Goal: Information Seeking & Learning: Check status

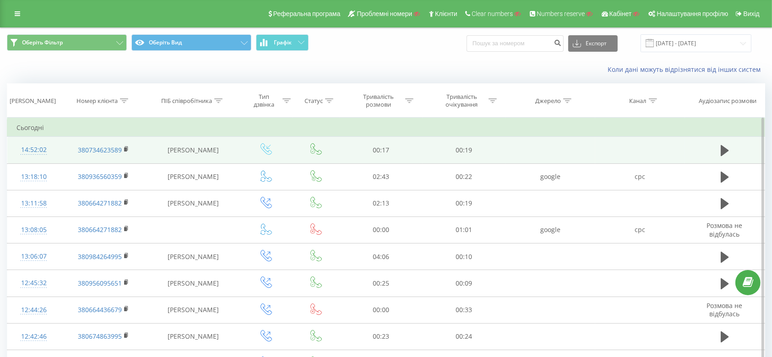
click at [264, 151] on icon at bounding box center [266, 148] width 11 height 11
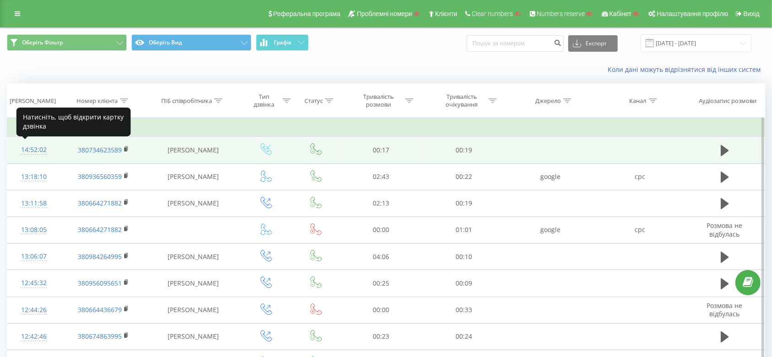
click at [51, 157] on div "14:52:02" at bounding box center [33, 150] width 35 height 18
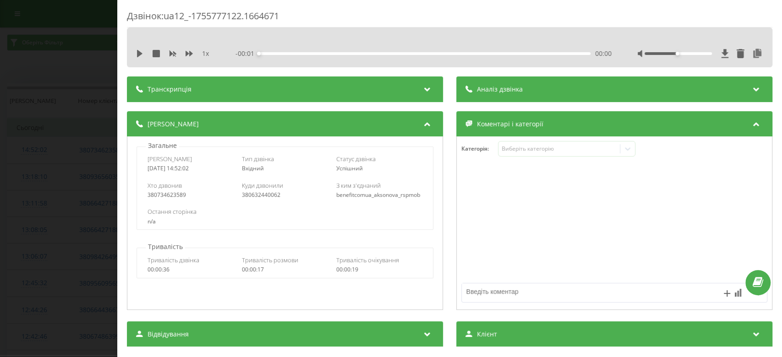
click at [395, 196] on div "benefitcomua_aksonova_rspmob" at bounding box center [379, 195] width 86 height 6
click at [395, 195] on div "benefitcomua_aksonova_rspmob" at bounding box center [379, 195] width 86 height 6
click at [100, 207] on div "Дзвінок : ua12_-1755777122.1664671 1 x - 00:17 00:00 00:00 Транскрипція Для AI-…" at bounding box center [391, 178] width 782 height 357
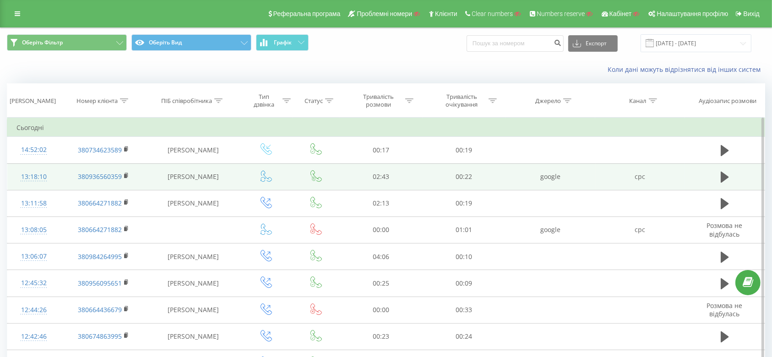
click at [55, 179] on td "13:18:10" at bounding box center [33, 177] width 53 height 27
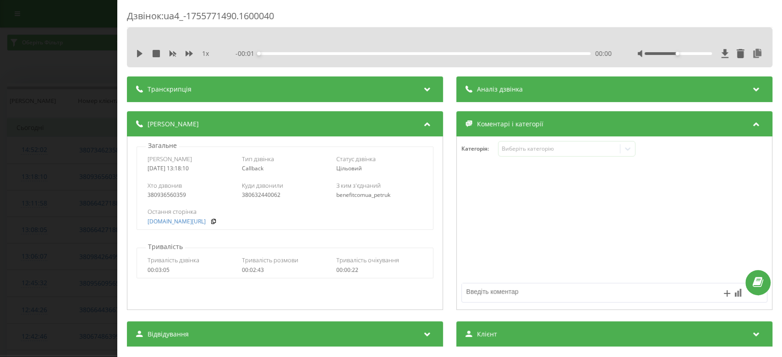
click at [381, 196] on div "benefitcomua_petruk" at bounding box center [379, 195] width 86 height 6
click at [6, 224] on div "Дзвінок : ua4_-1755771490.1600040 1 x - 00:01 00:00 00:00 Транскрипція Для AI-а…" at bounding box center [391, 178] width 782 height 357
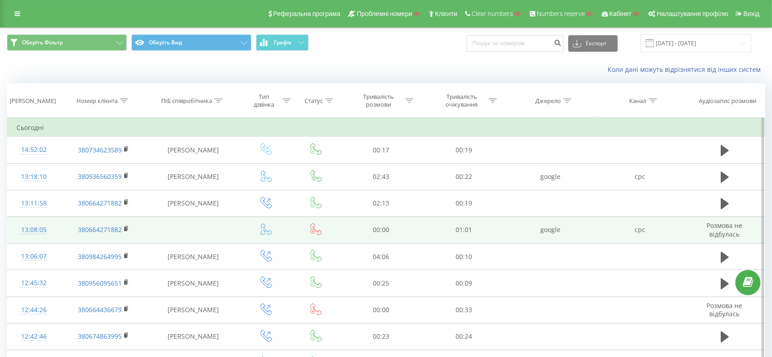
click at [55, 235] on td "13:08:05" at bounding box center [33, 230] width 53 height 27
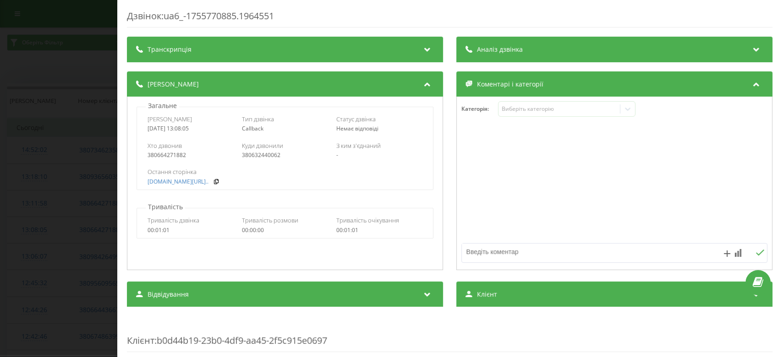
click at [0, 230] on div "Дзвінок : ua6_-1755770885.1964551 Транскрипція Для AI-аналізу майбутніх дзвінкі…" at bounding box center [391, 178] width 782 height 357
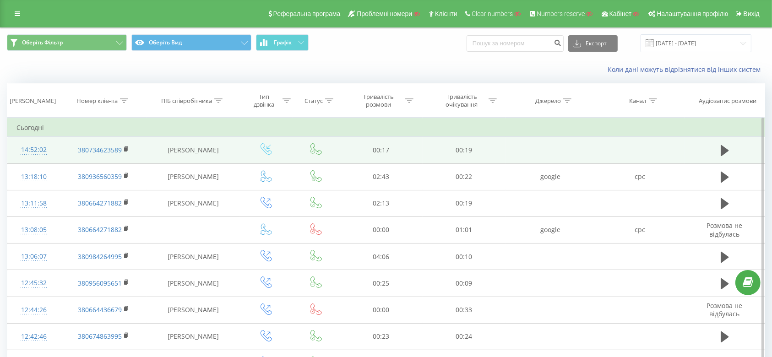
click at [267, 152] on icon at bounding box center [266, 148] width 11 height 11
click at [58, 152] on td "14:52:02" at bounding box center [33, 150] width 53 height 27
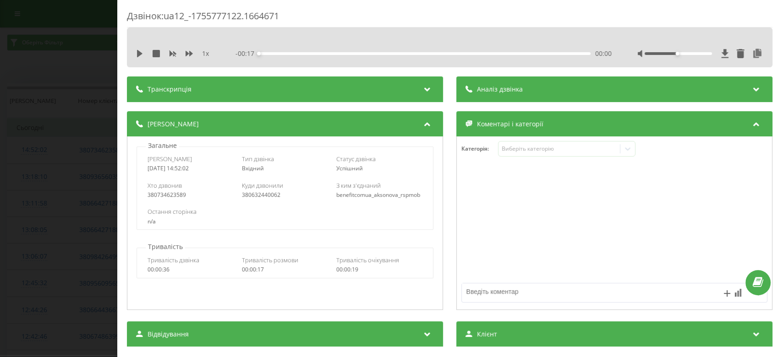
click at [353, 193] on div "benefitcomua_aksonova_rspmob" at bounding box center [379, 195] width 86 height 6
click at [0, 194] on div "Дзвінок : ua12_-1755777122.1664671 1 x - 00:17 00:00 00:00 Транскрипція Для AI-…" at bounding box center [391, 178] width 782 height 357
